Goal: Navigation & Orientation: Find specific page/section

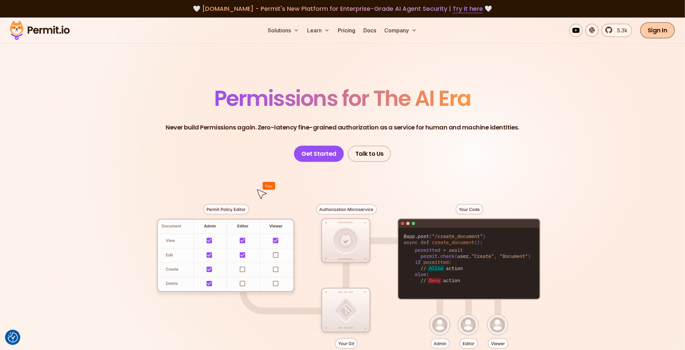
click at [662, 34] on link "Sign In" at bounding box center [657, 30] width 35 height 16
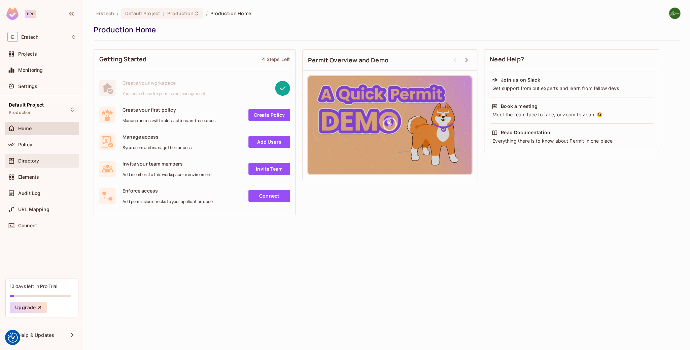
click at [34, 155] on div "Directory" at bounding box center [42, 160] width 74 height 13
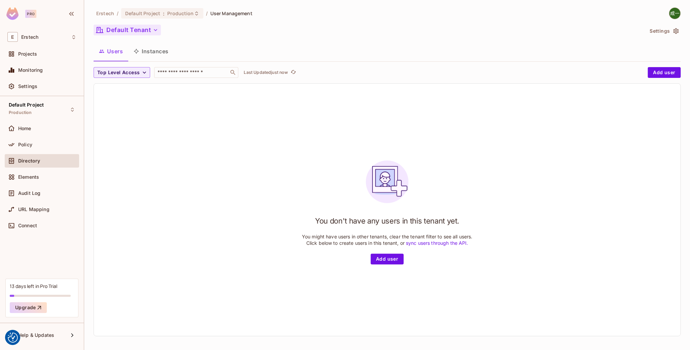
click at [132, 25] on button "Default Tenant" at bounding box center [127, 30] width 67 height 11
click at [171, 166] on div at bounding box center [345, 175] width 690 height 350
